Goal: Task Accomplishment & Management: Manage account settings

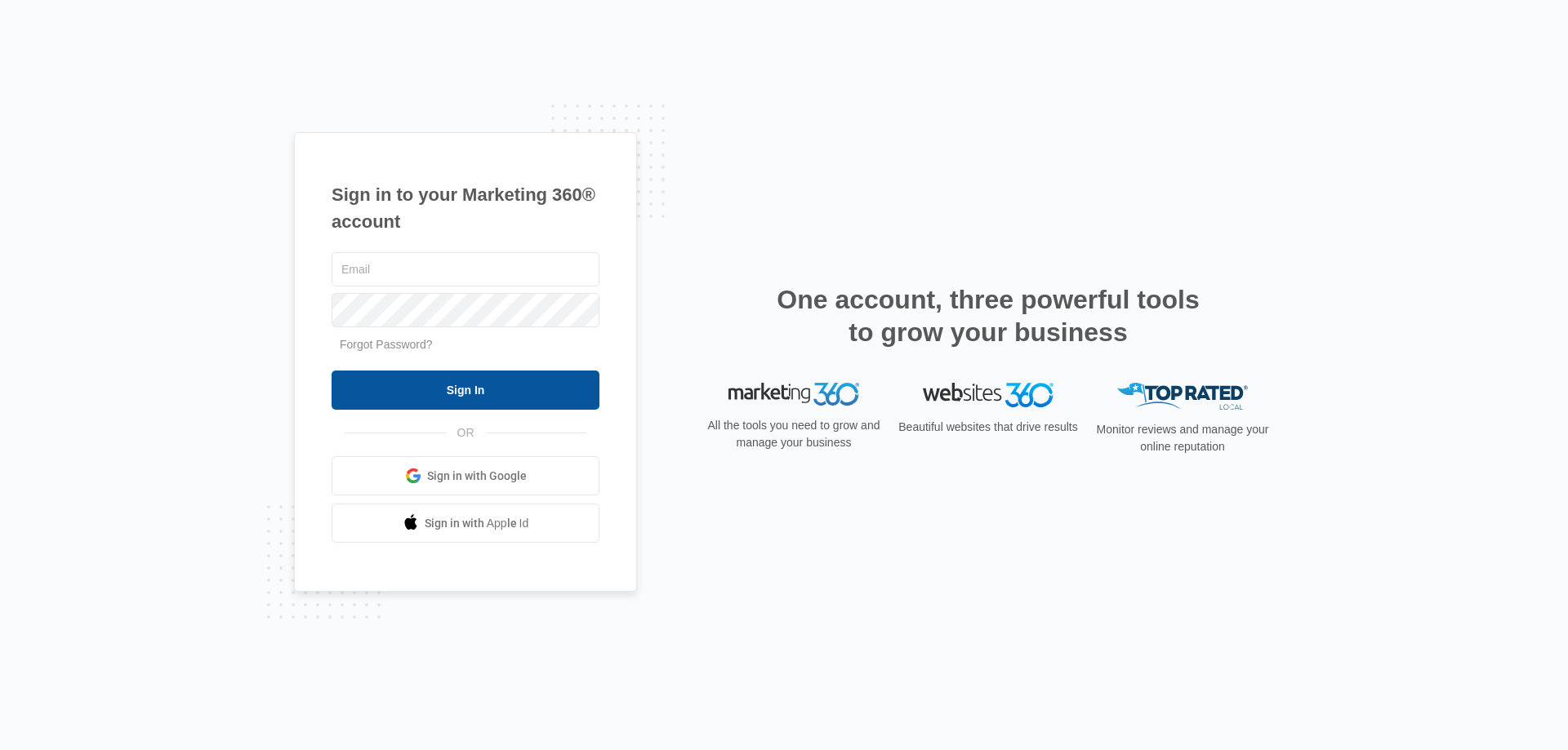
type input "[PERSON_NAME][EMAIL_ADDRESS][DOMAIN_NAME]"
click at [459, 390] on input "Sign In" at bounding box center [465, 391] width 268 height 40
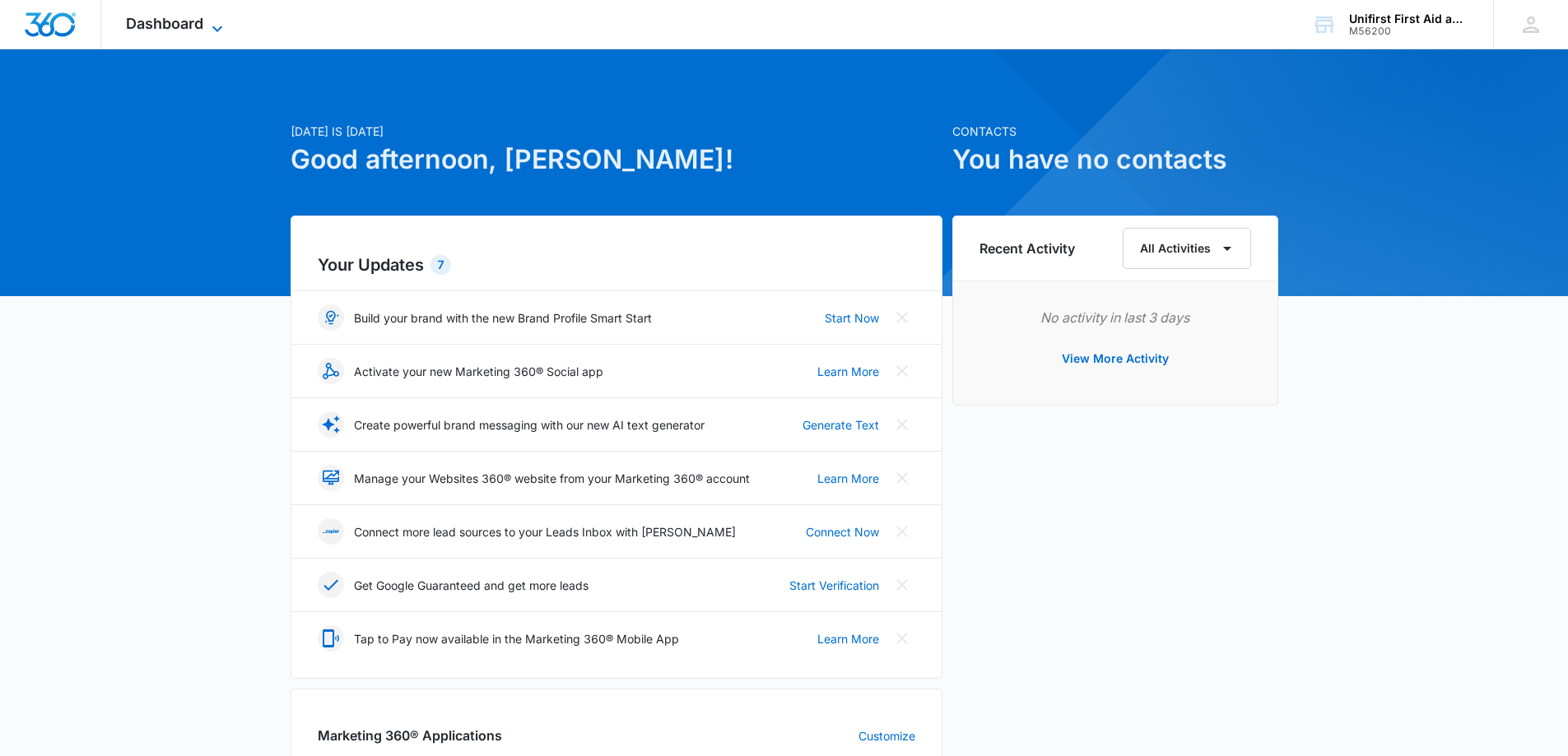
click at [180, 22] on span "Dashboard" at bounding box center [165, 23] width 78 height 17
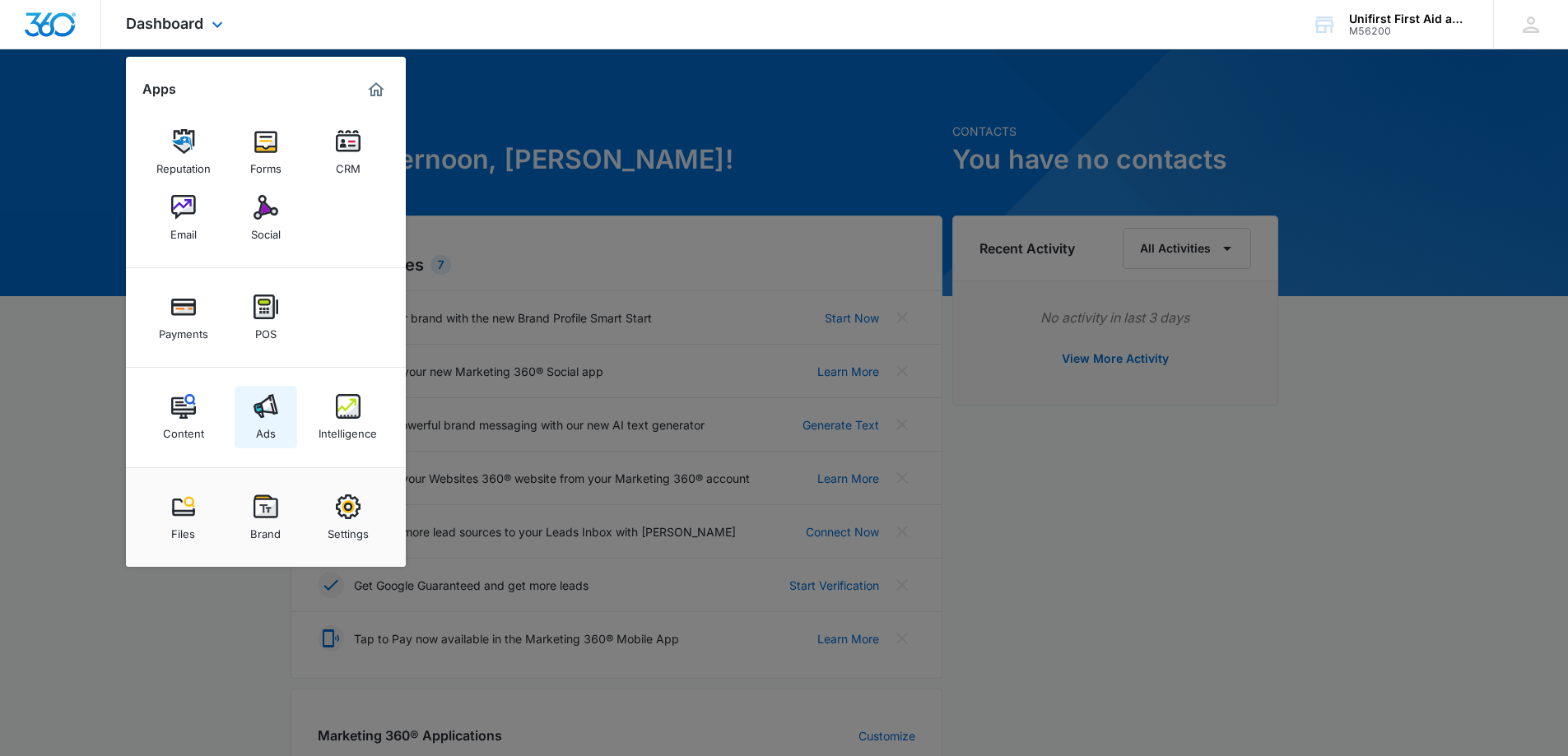
click at [265, 413] on img at bounding box center [265, 406] width 25 height 25
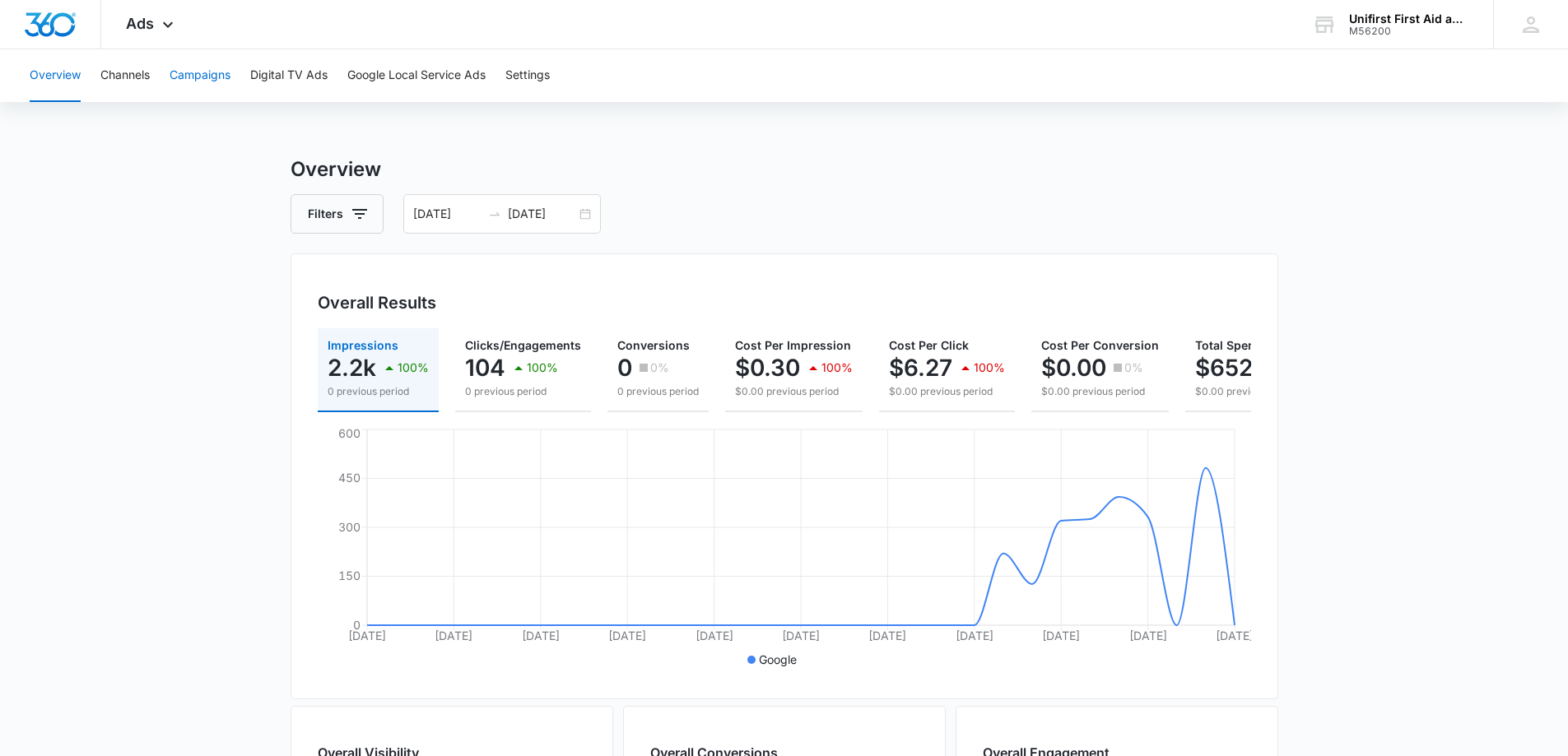
click at [198, 76] on button "Campaigns" at bounding box center [199, 75] width 61 height 53
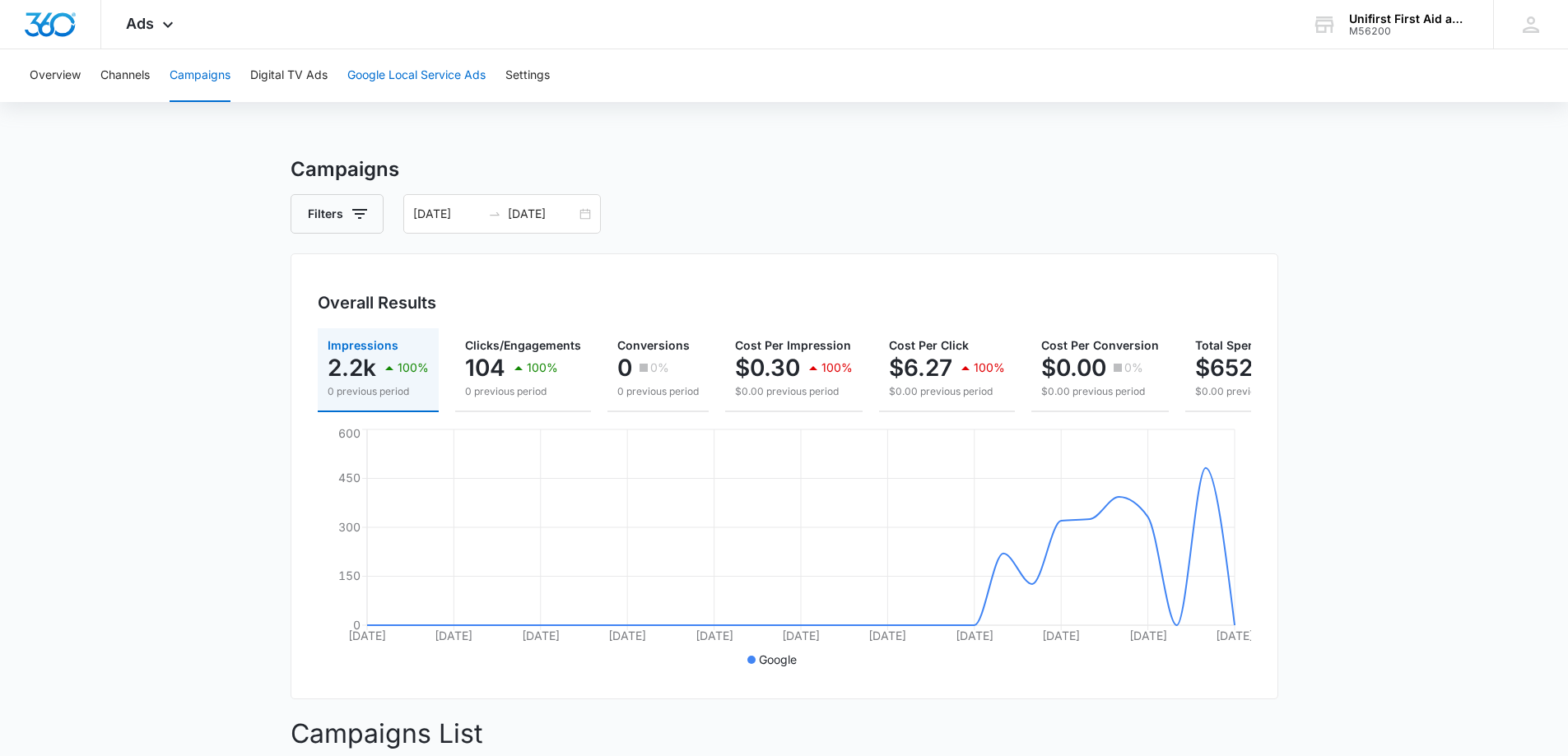
click at [411, 73] on button "Google Local Service Ads" at bounding box center [416, 75] width 139 height 53
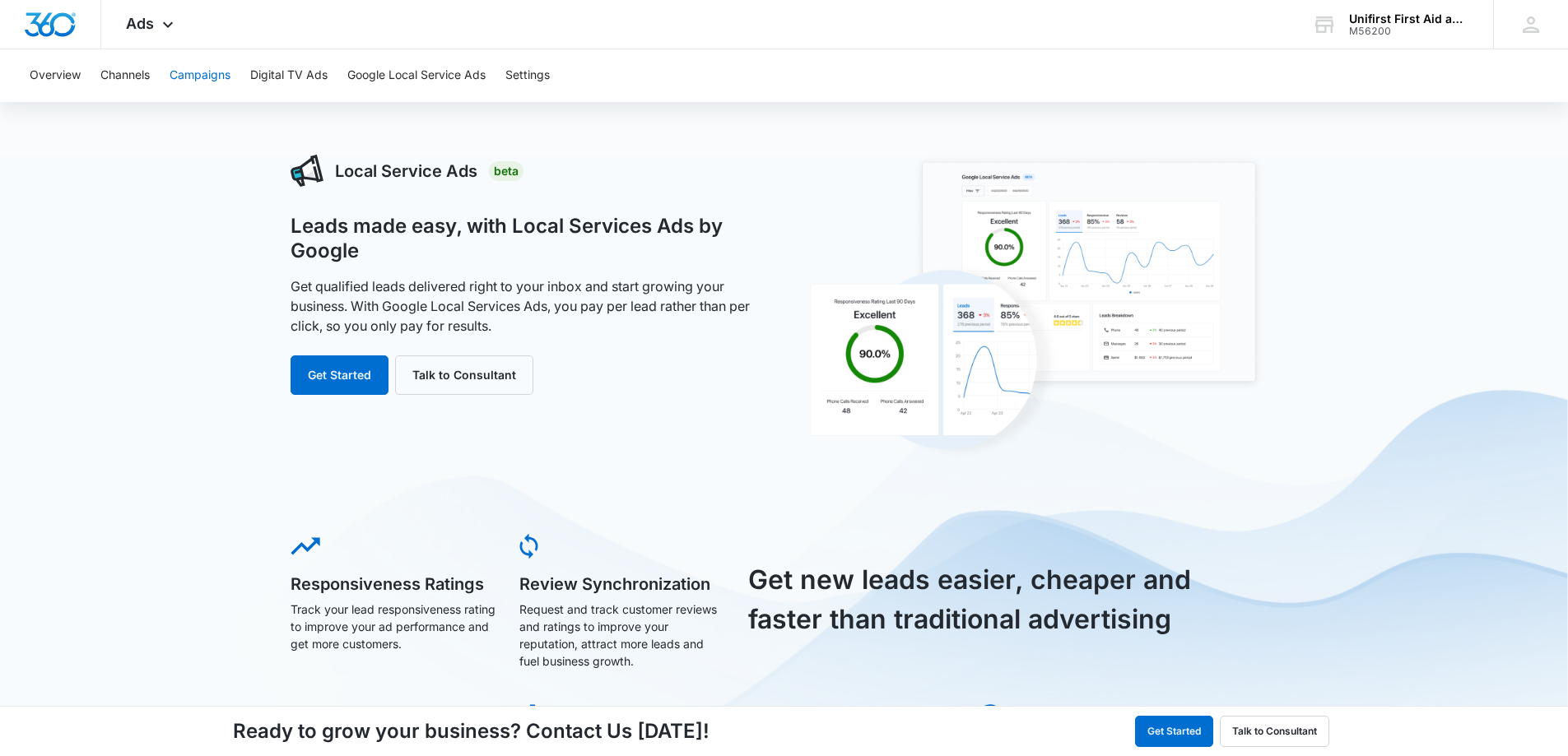
click at [190, 72] on button "Campaigns" at bounding box center [199, 75] width 61 height 53
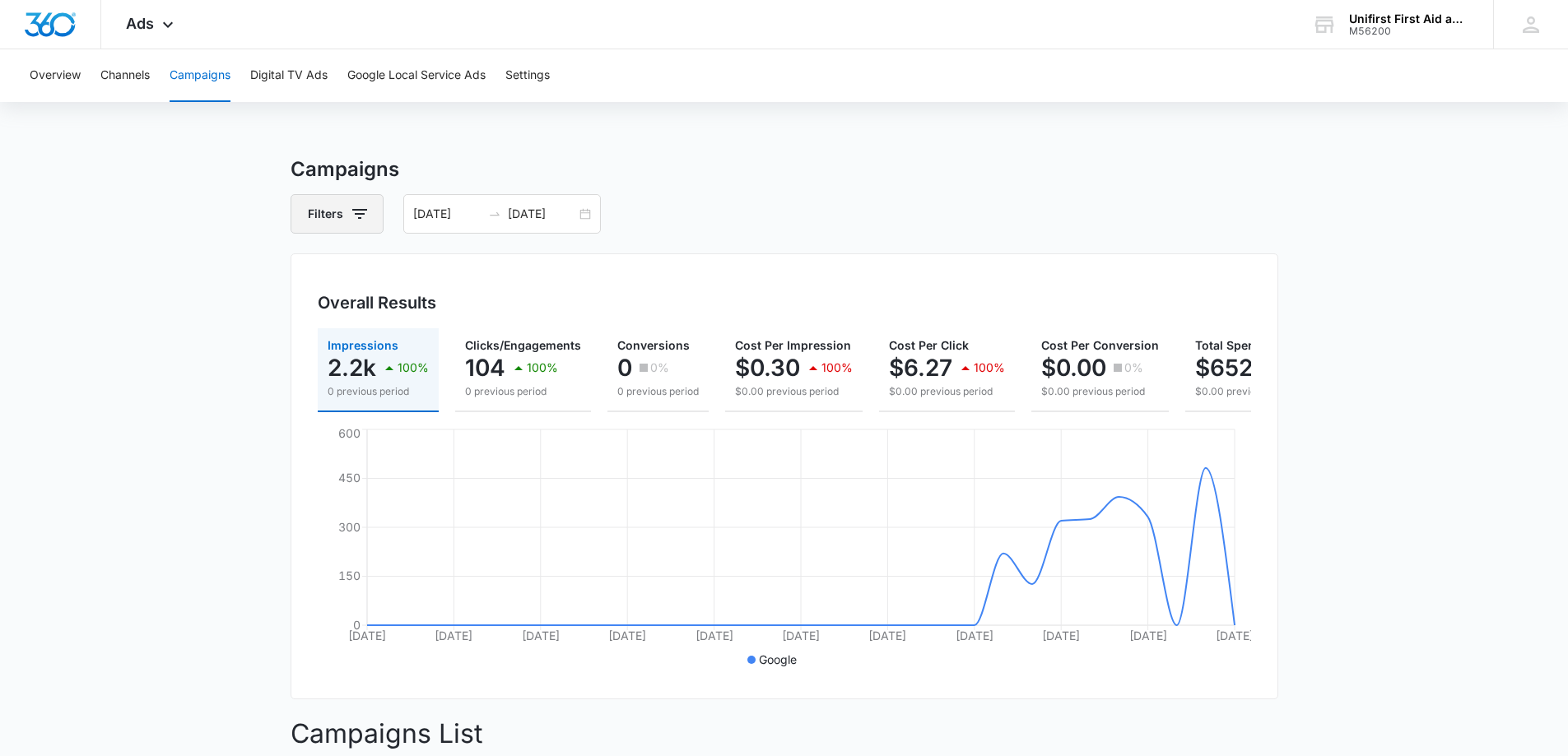
click at [359, 211] on icon "button" at bounding box center [360, 214] width 20 height 20
click at [489, 314] on icon "Show Type filters" at bounding box center [487, 317] width 20 height 20
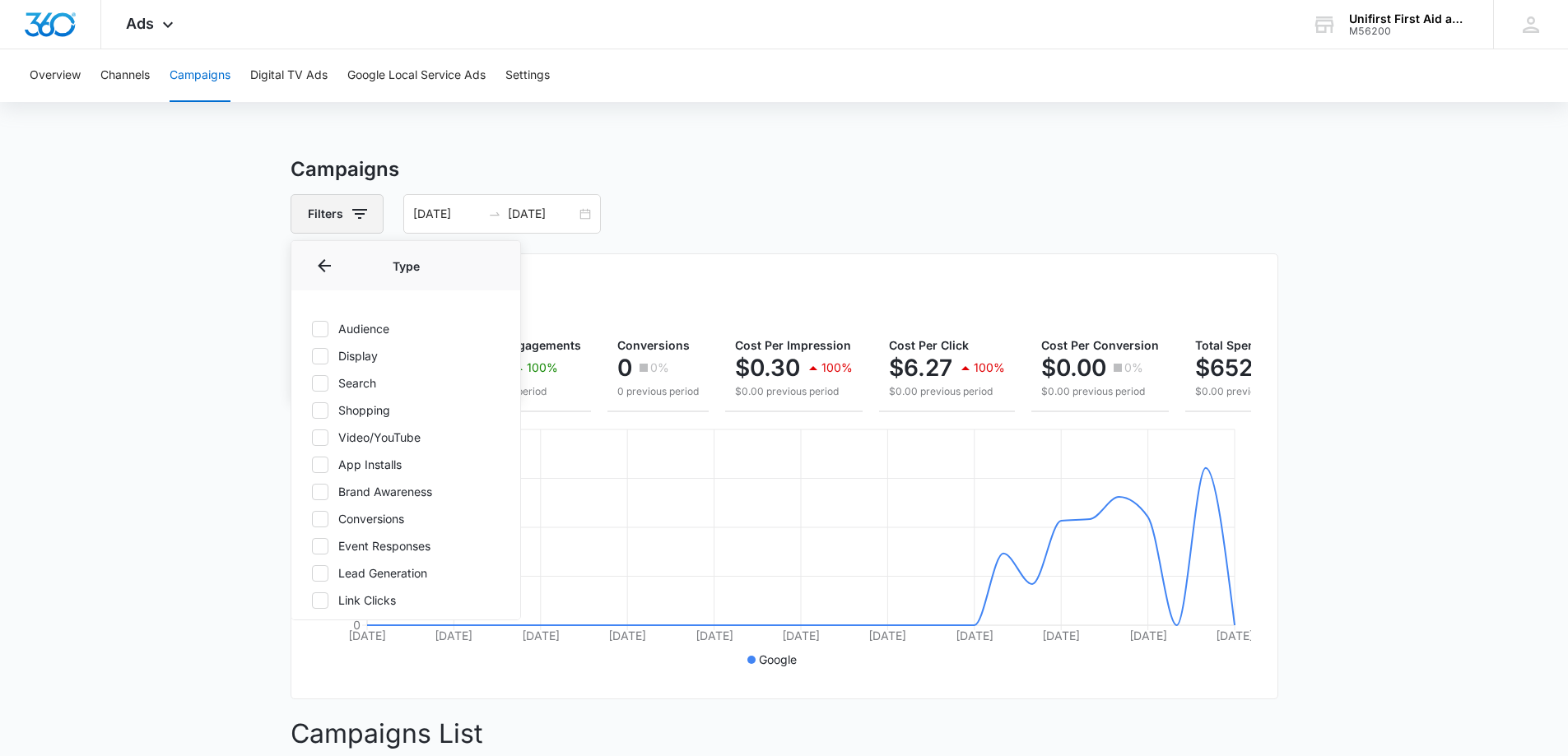
click at [361, 214] on icon "button" at bounding box center [359, 214] width 15 height 10
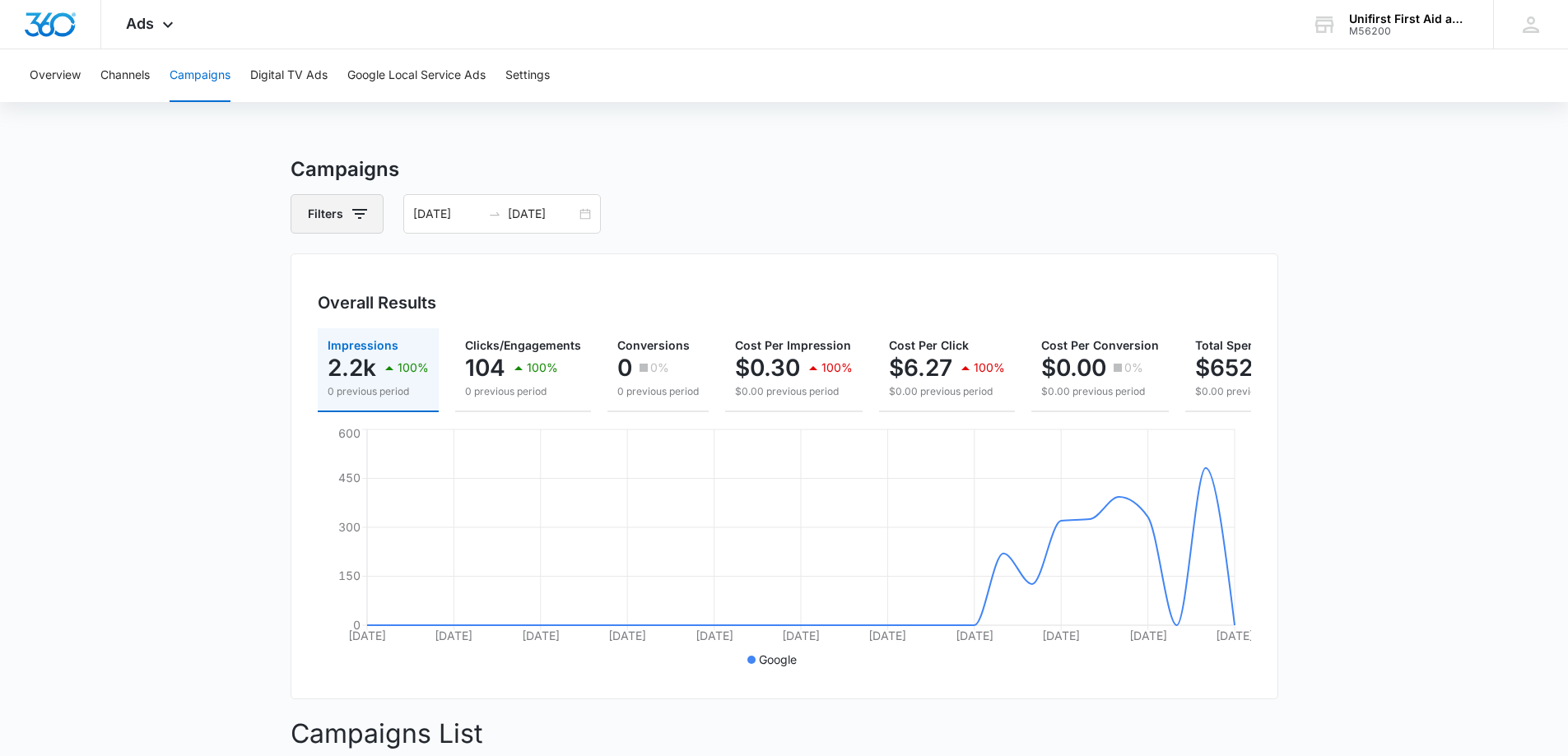
click at [362, 215] on icon "button" at bounding box center [360, 214] width 20 height 20
click at [487, 273] on icon "Show Channel filters" at bounding box center [488, 274] width 4 height 8
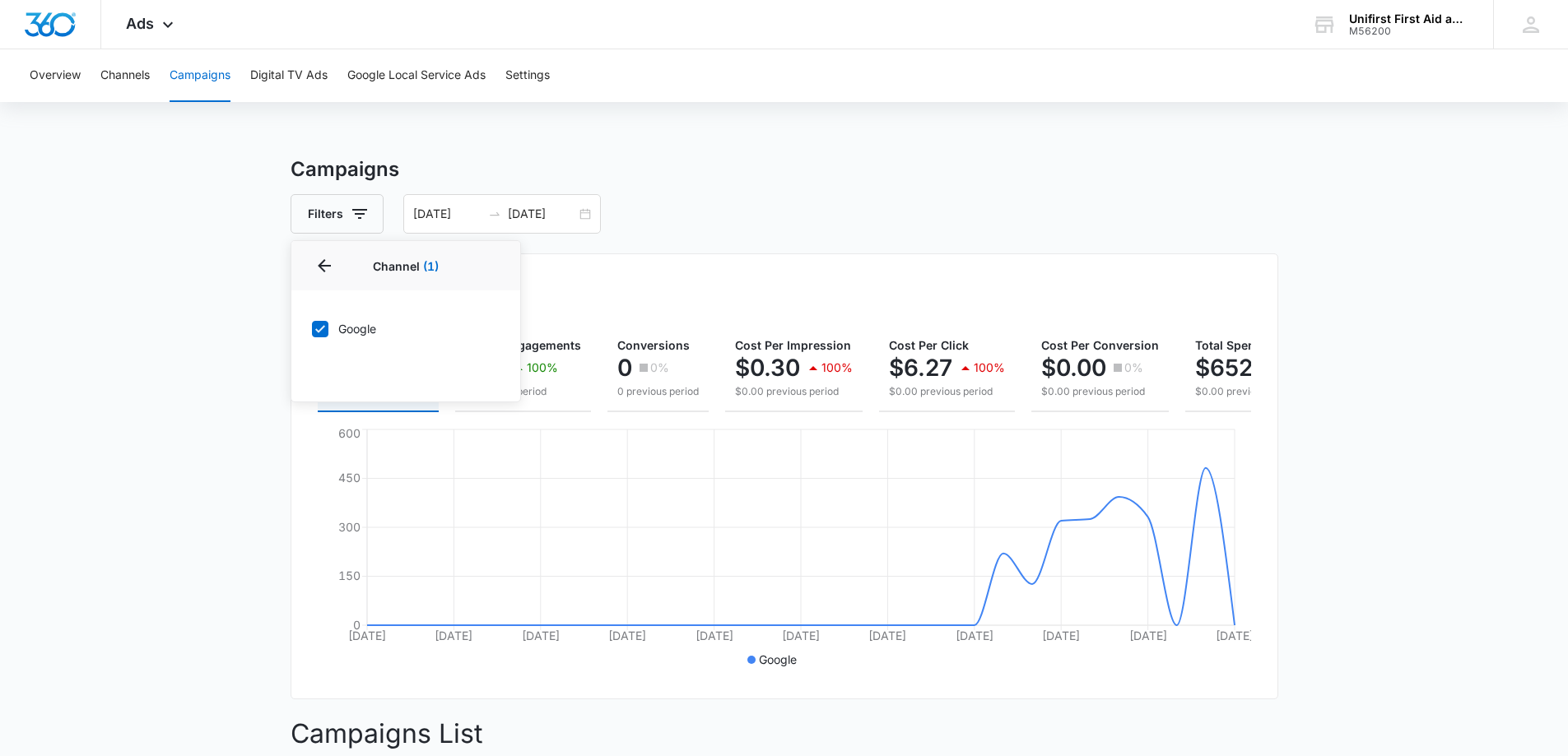
click at [321, 329] on icon at bounding box center [320, 328] width 10 height 7
click at [312, 329] on input "Google" at bounding box center [311, 328] width 1 height 1
checkbox input "false"
click at [253, 263] on main "Campaigns Filters Channel Channel Google Type Clear All 09/07/2025 10/07/2025 O…" at bounding box center [784, 663] width 1568 height 1018
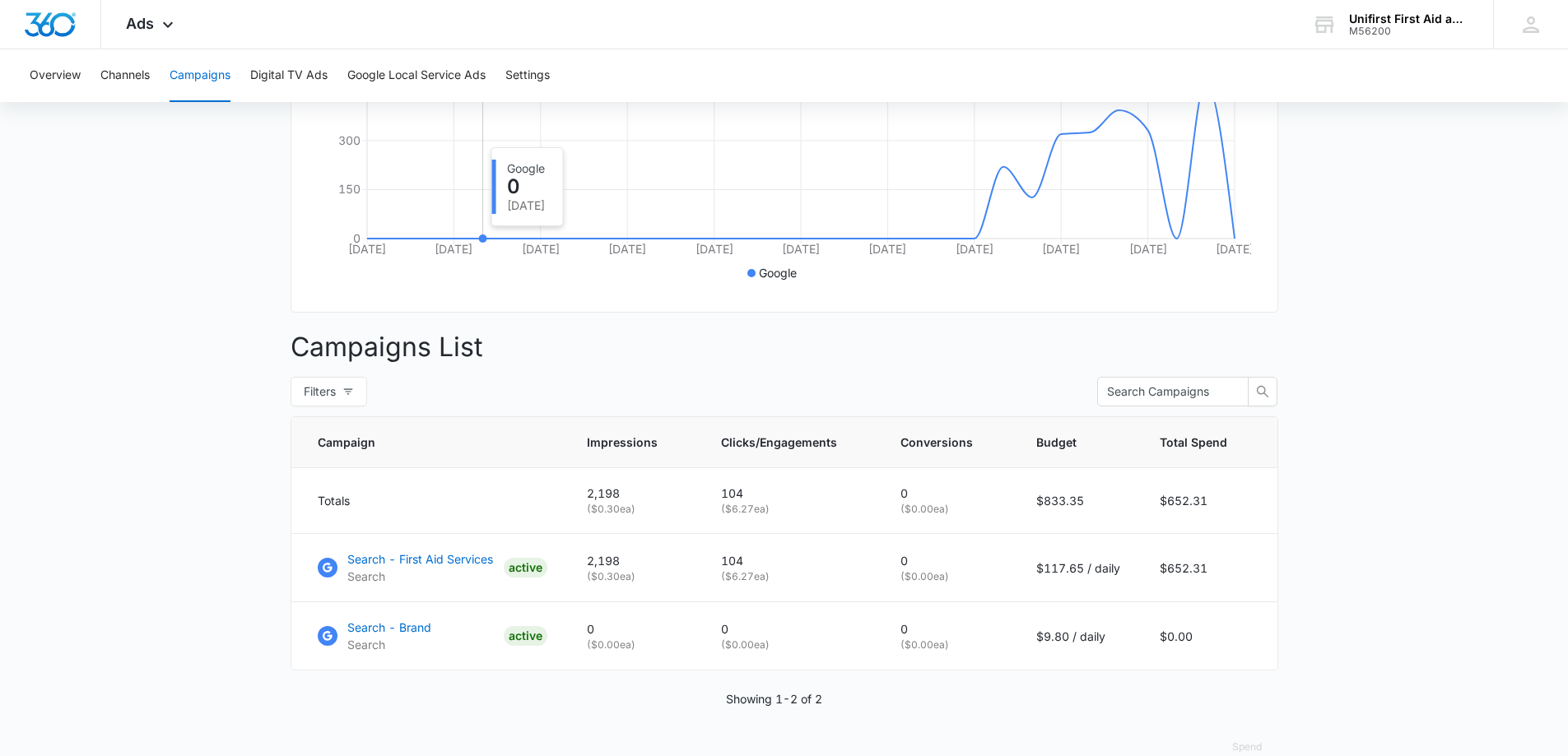
scroll to position [411, 0]
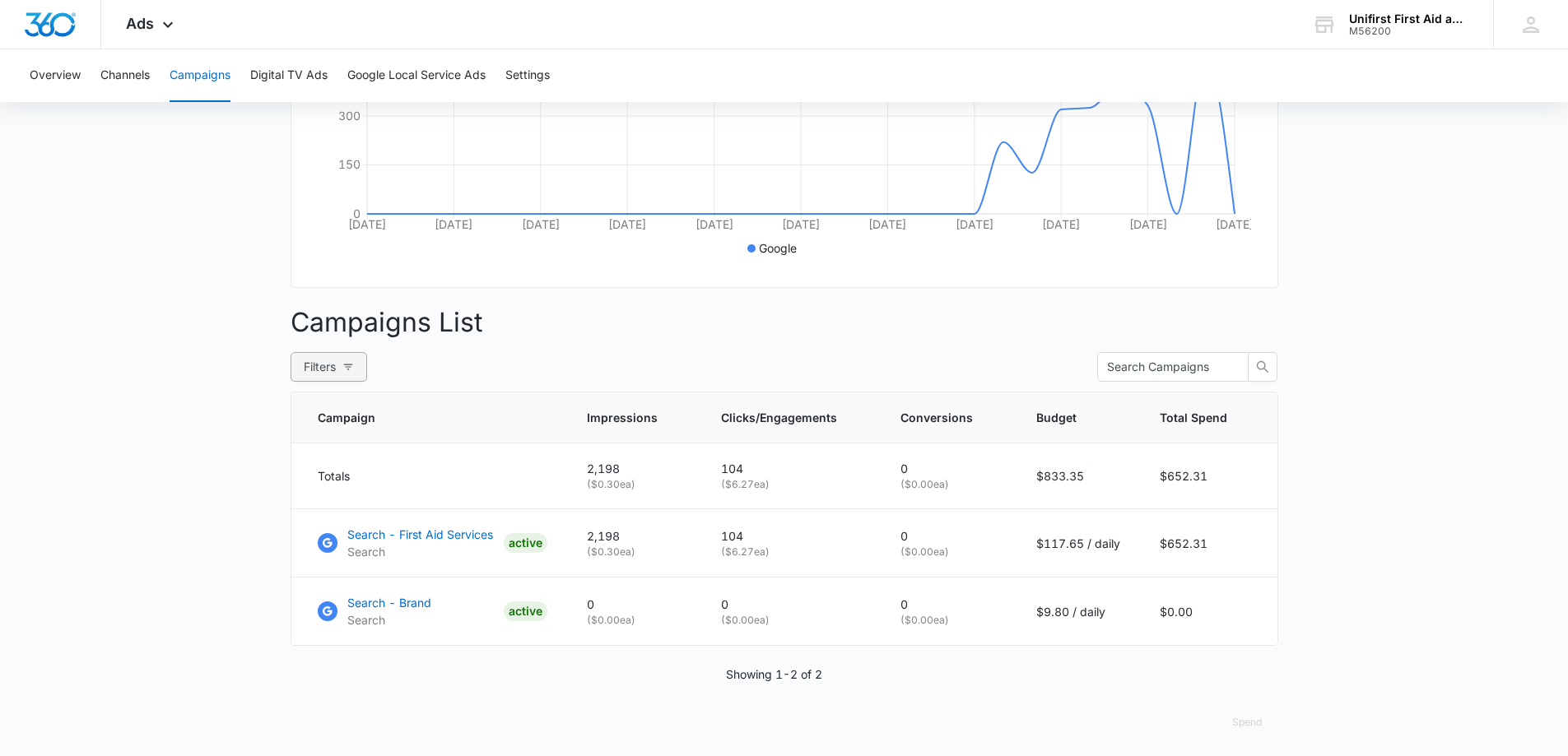
click at [350, 373] on icon "button" at bounding box center [348, 367] width 12 height 12
click at [158, 443] on input "All" at bounding box center [156, 442] width 13 height 13
radio input "true"
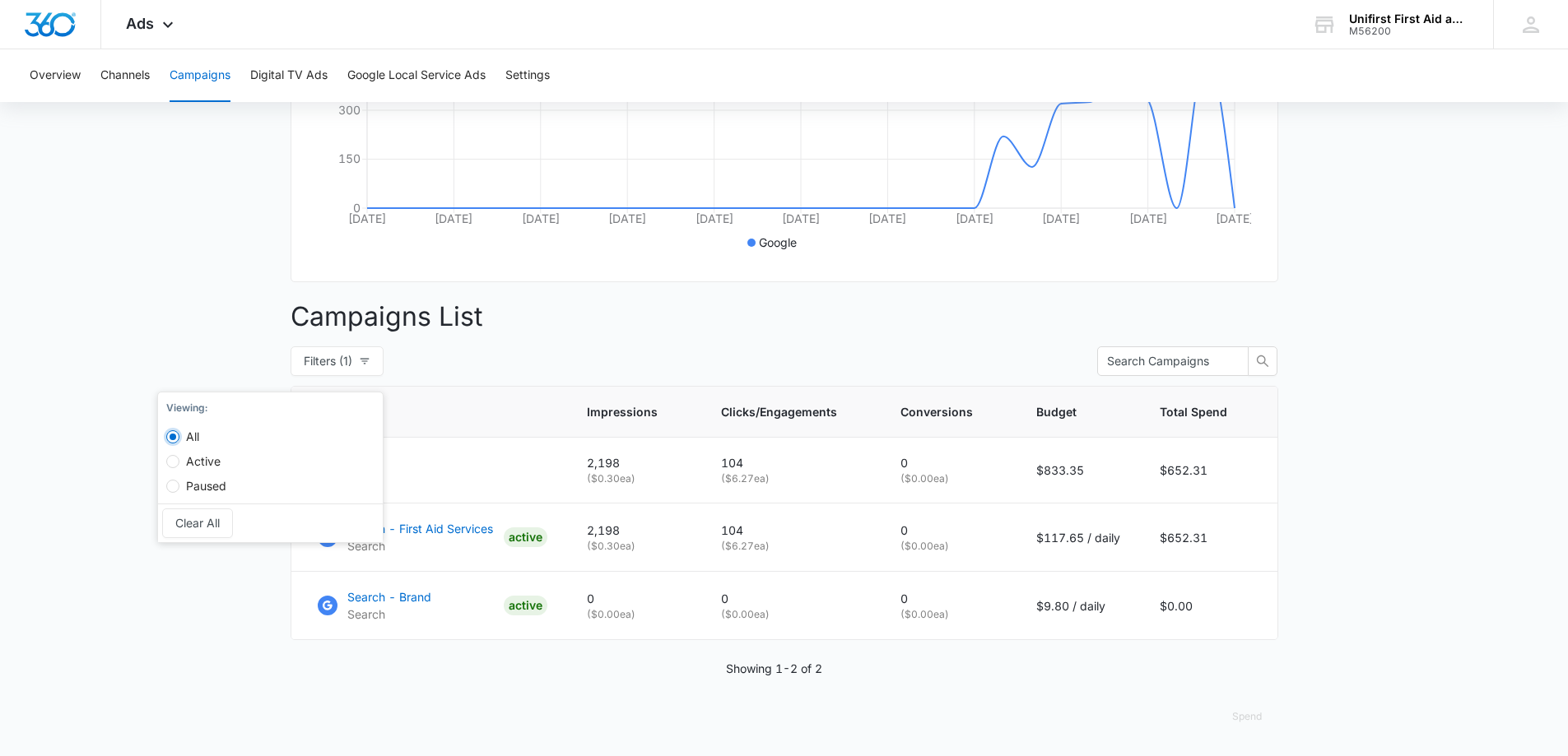
scroll to position [430, 0]
click at [382, 687] on div "Campaigns Filters 09/07/2025 10/07/2025 Overall Results Impressions 2.2k 100% 0…" at bounding box center [784, 246] width 987 height 1018
click at [441, 527] on p "Search - First Aid Services" at bounding box center [420, 528] width 146 height 17
